Goal: Task Accomplishment & Management: Manage account settings

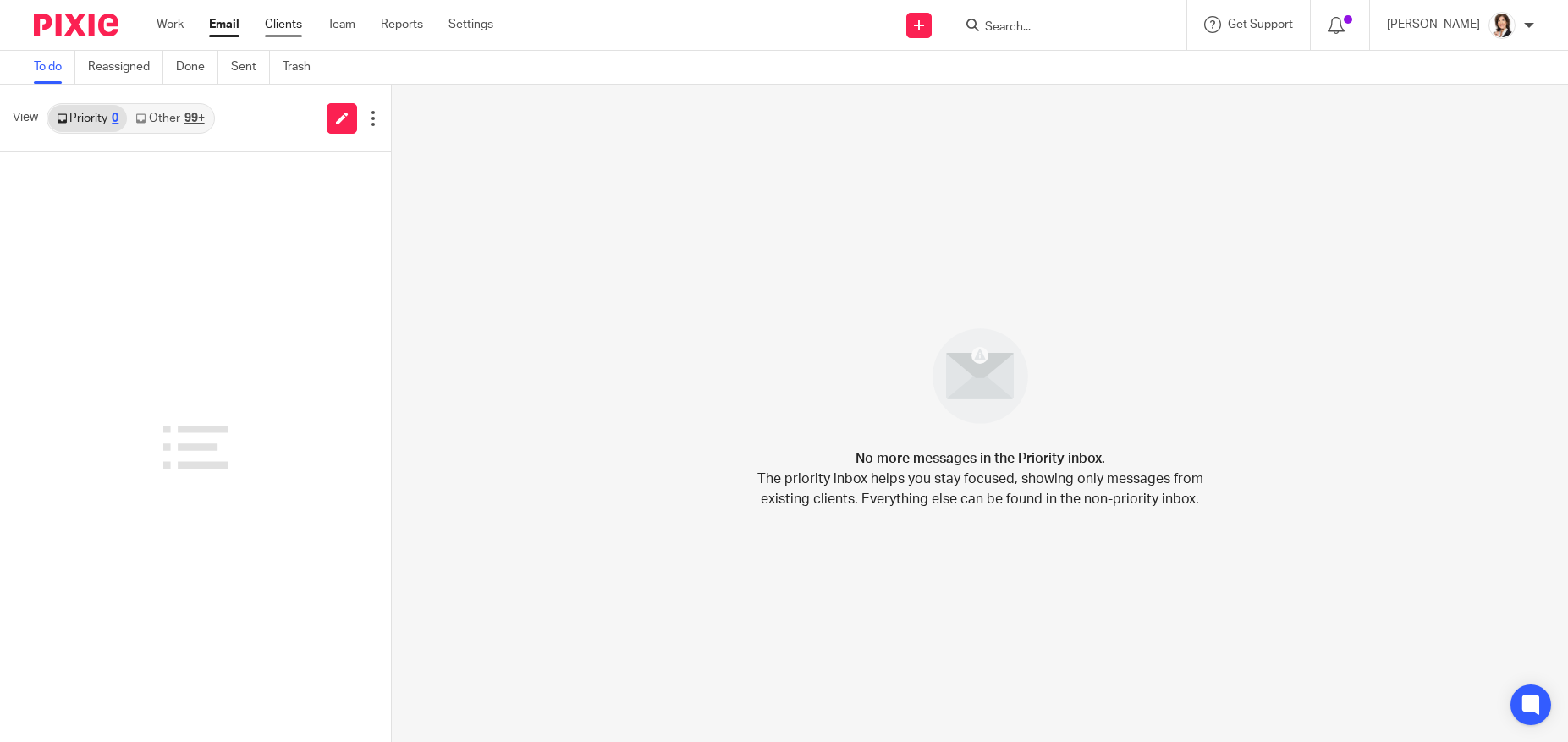
click at [284, 26] on link "Clients" at bounding box center [283, 24] width 37 height 17
click at [1021, 29] on input "Search" at bounding box center [1059, 27] width 153 height 15
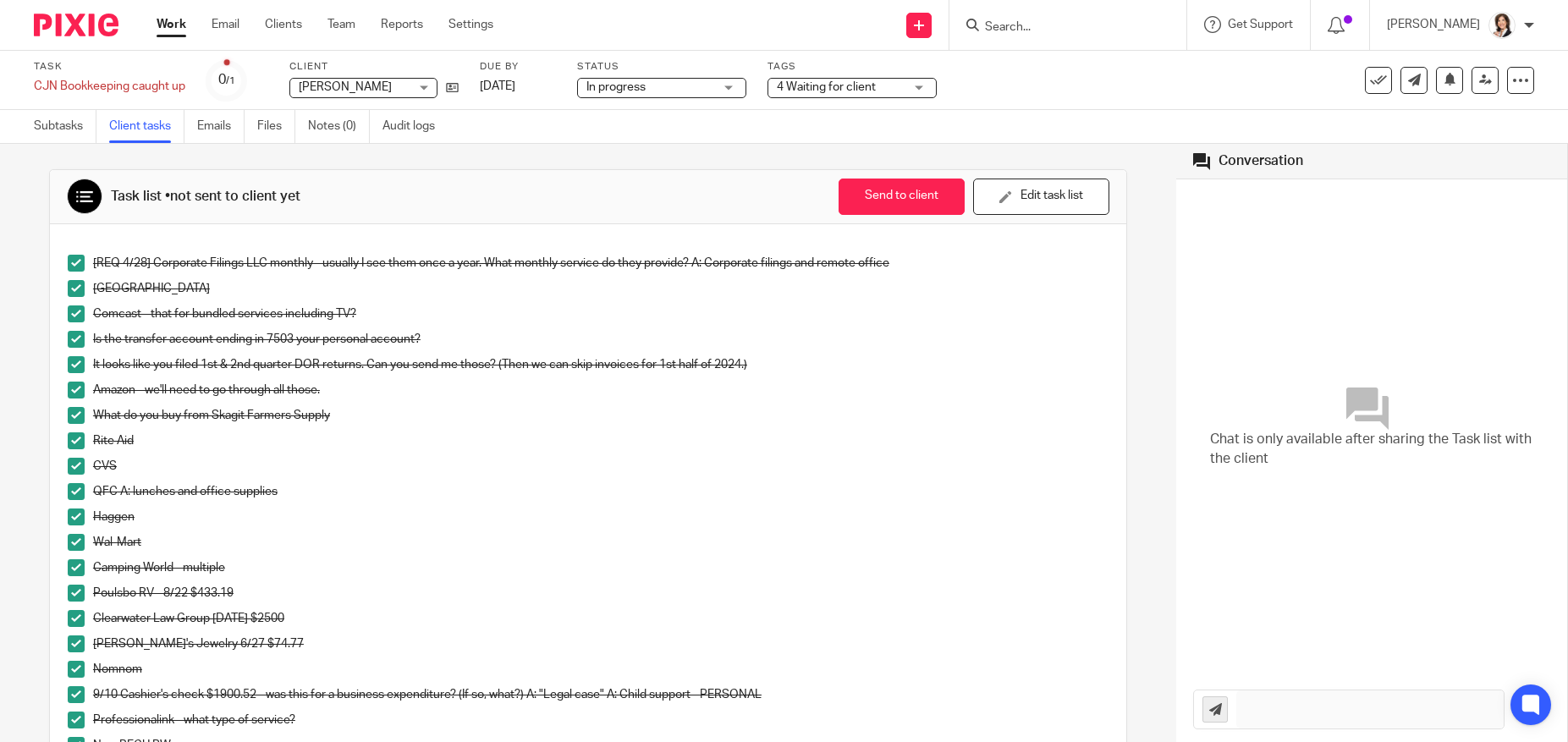
click at [1005, 29] on input "Search" at bounding box center [1059, 27] width 153 height 15
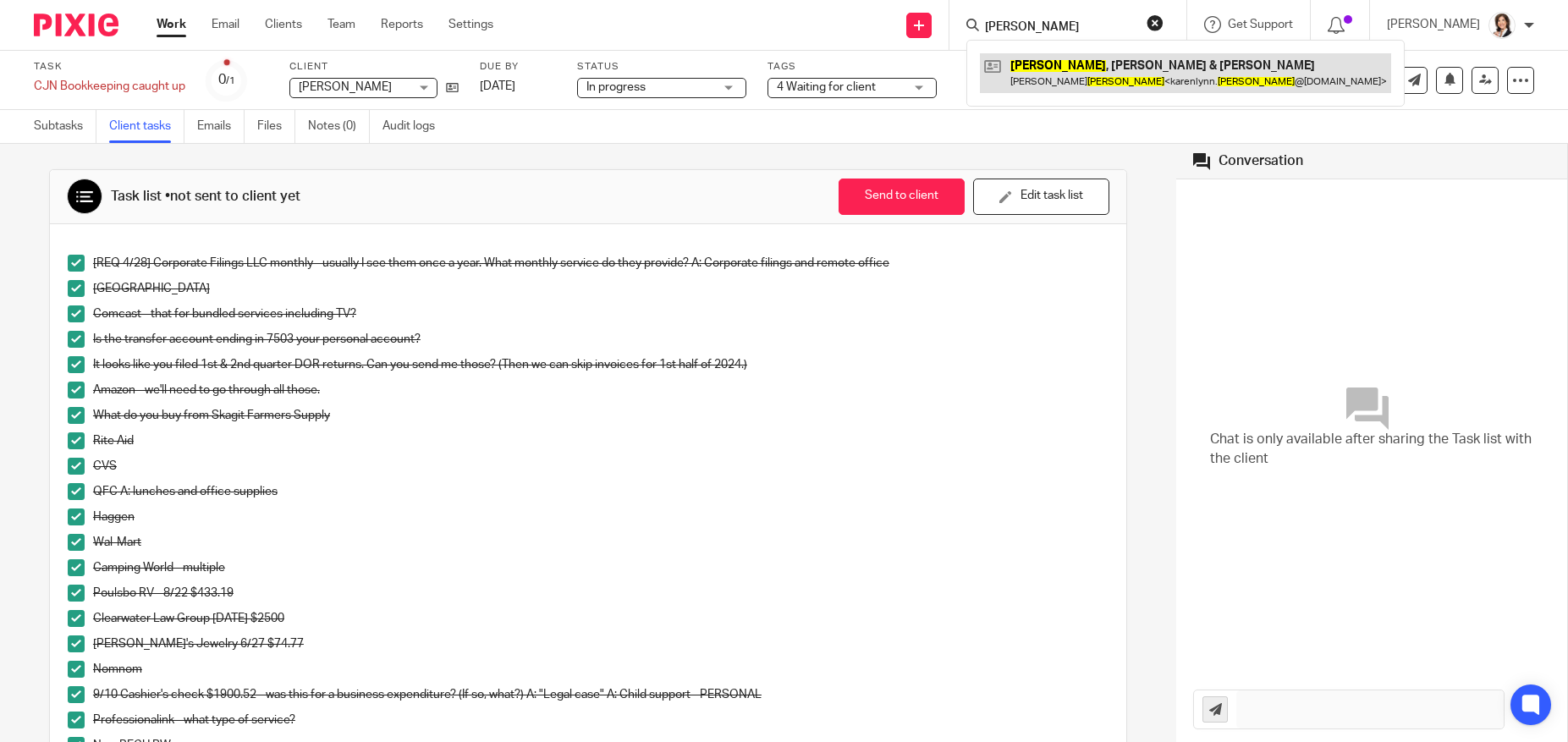
type input "[PERSON_NAME]"
click at [1106, 89] on link at bounding box center [1184, 72] width 411 height 39
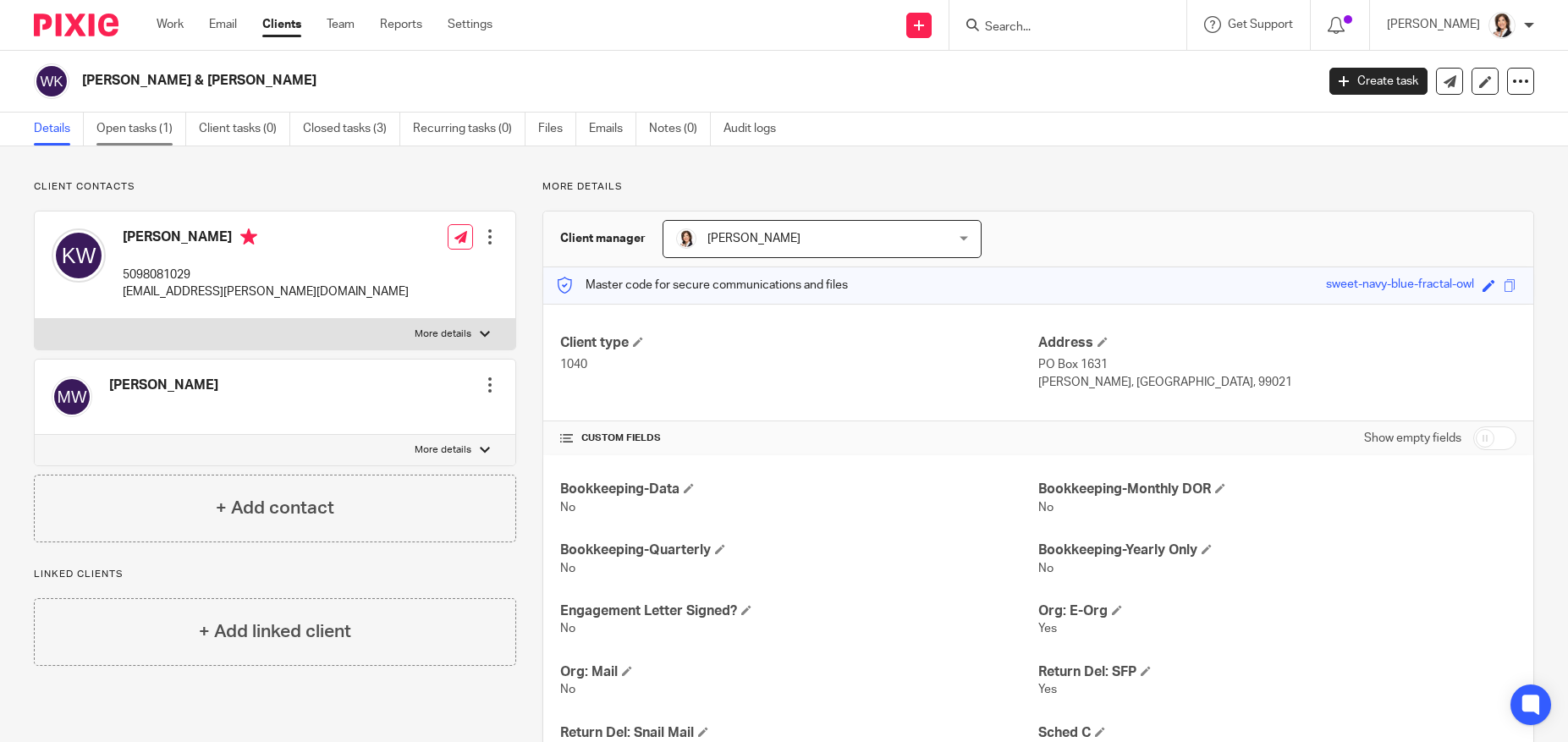
click at [109, 131] on link "Open tasks (1)" at bounding box center [141, 129] width 90 height 33
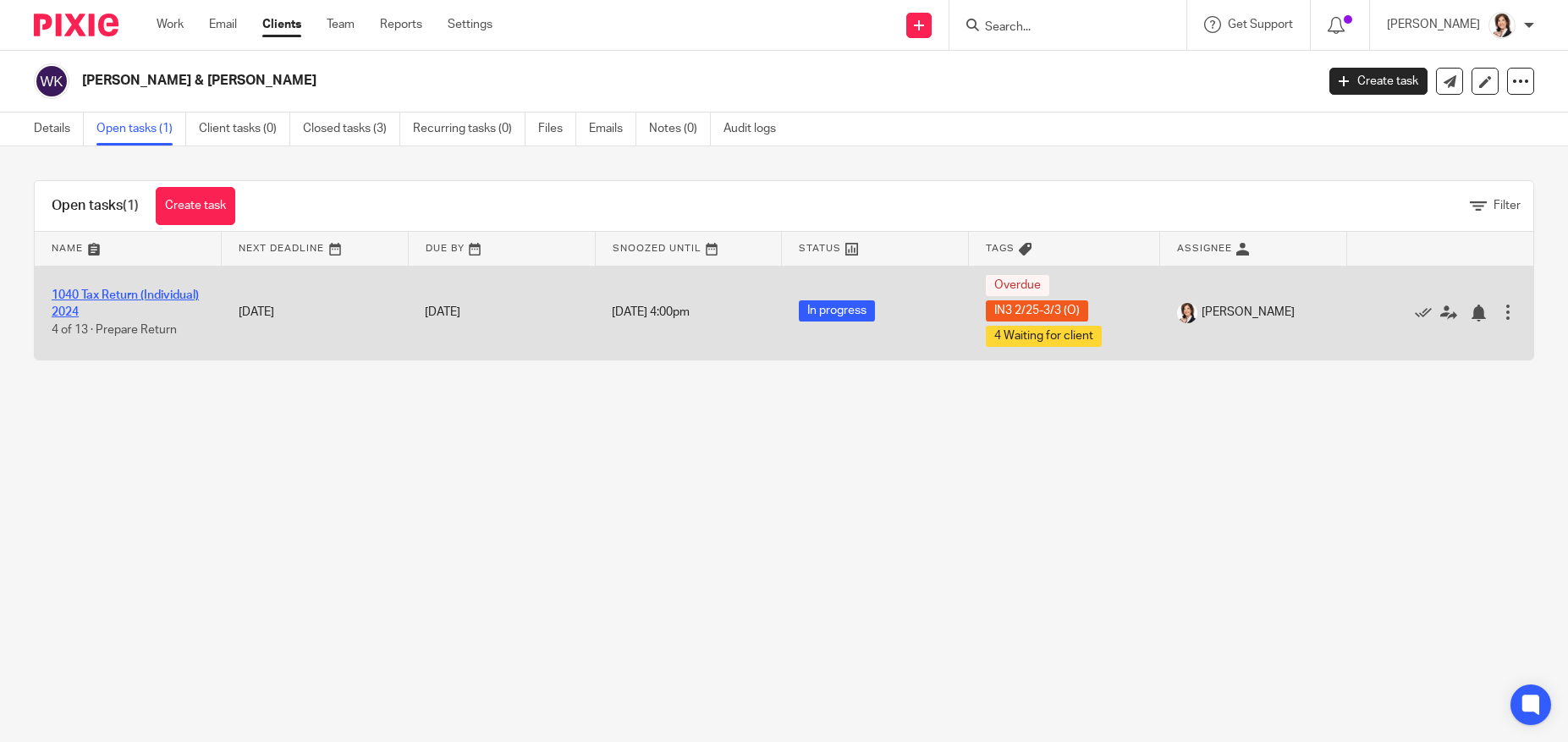
click at [147, 300] on link "1040 Tax Return (Individual) 2024" at bounding box center [125, 303] width 147 height 29
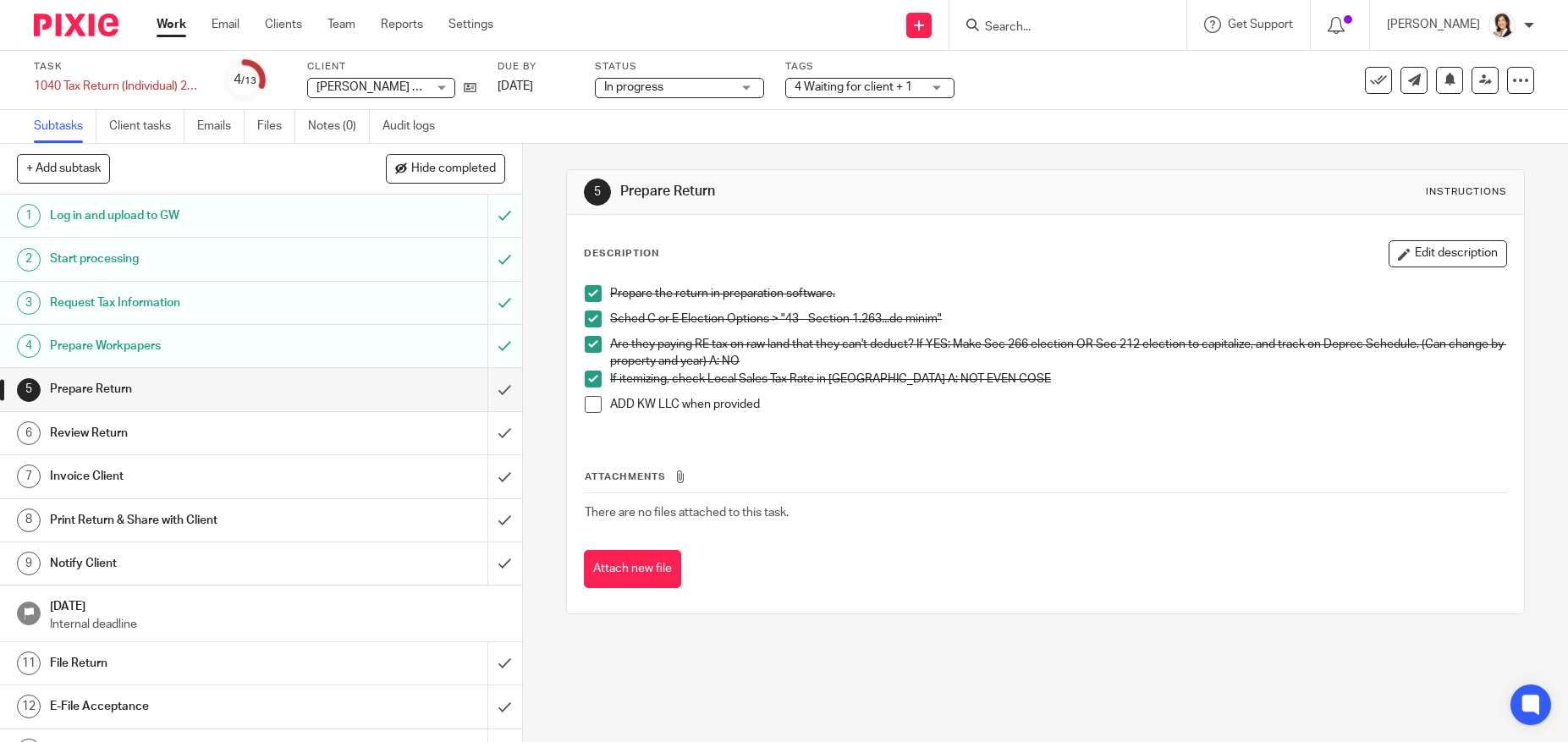
click at [590, 403] on span at bounding box center [592, 404] width 17 height 17
click at [153, 133] on link "Client tasks" at bounding box center [147, 126] width 75 height 33
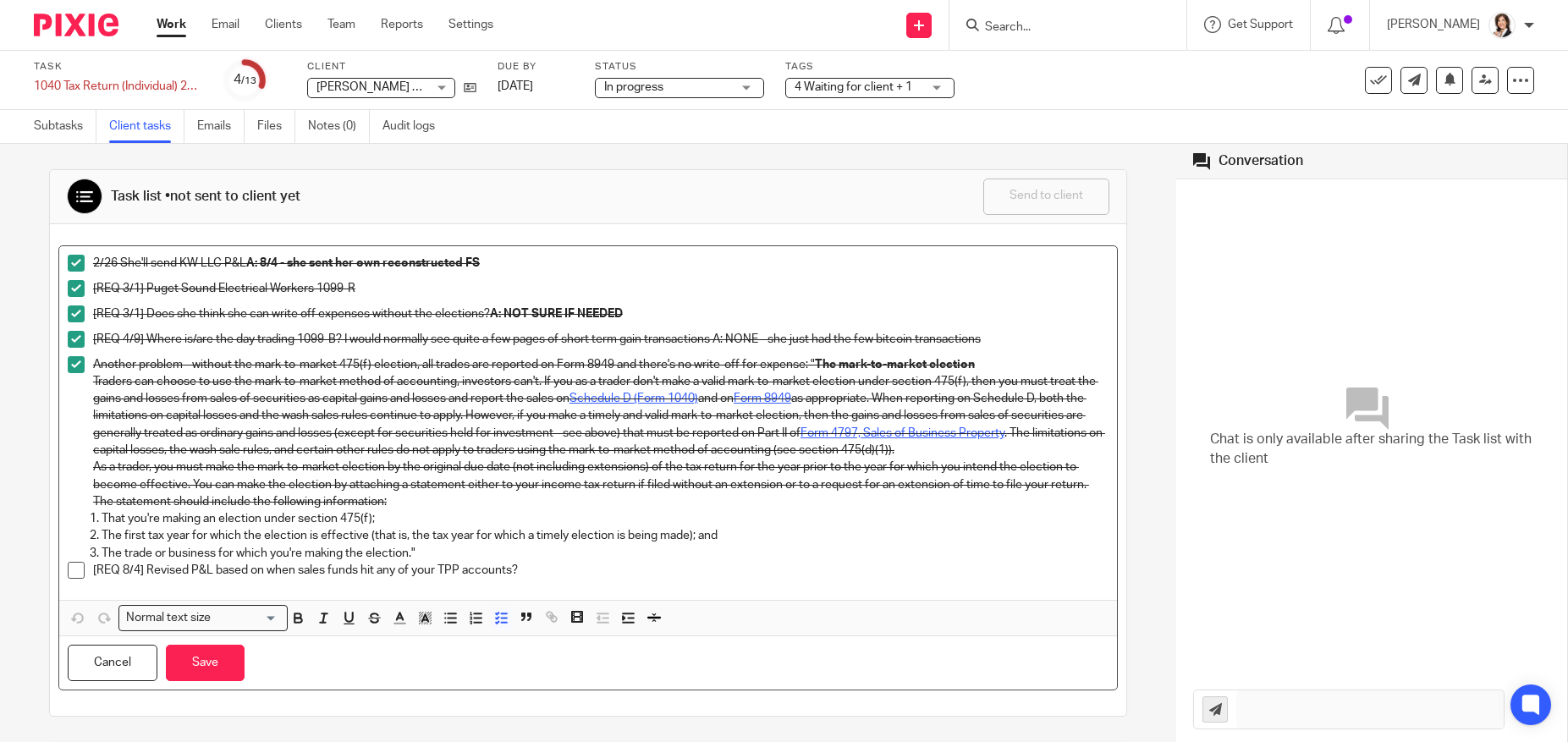
click at [72, 569] on span at bounding box center [76, 569] width 17 height 17
click at [190, 660] on button "Save" at bounding box center [205, 663] width 78 height 37
